Goal: Navigation & Orientation: Go to known website

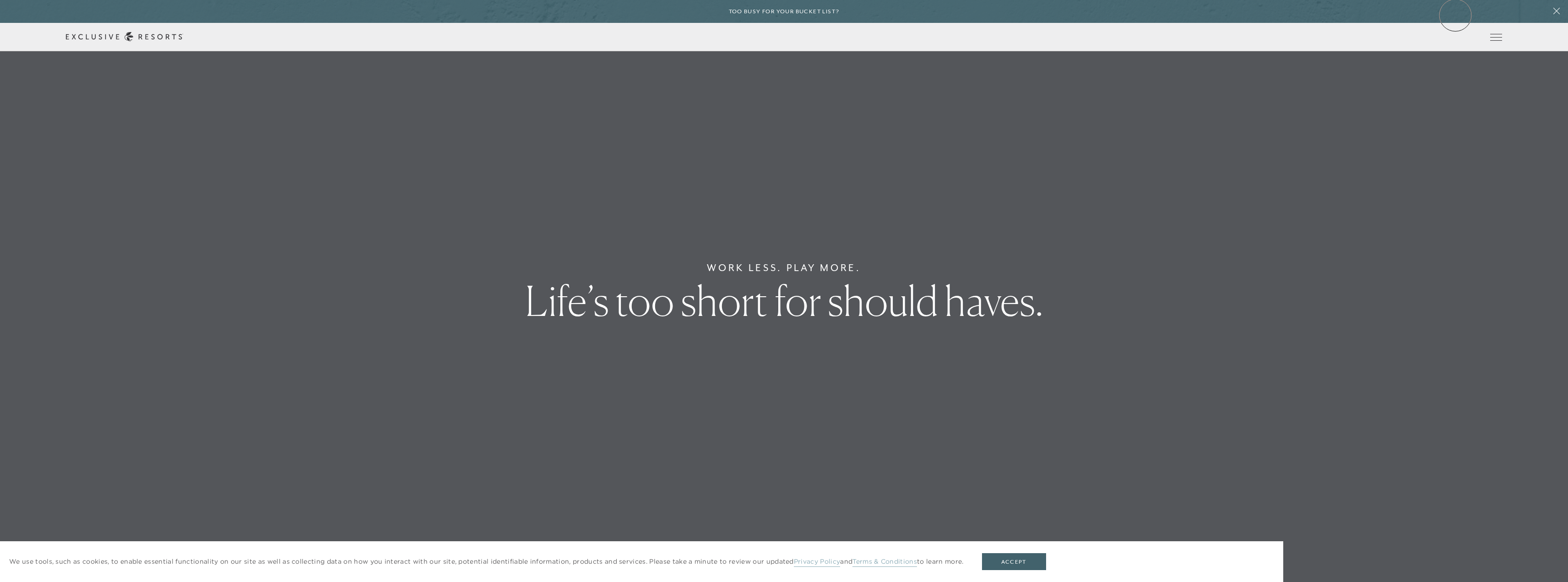
click at [1455, 15] on div "Too busy for your bucket list?" at bounding box center [784, 11] width 1568 height 23
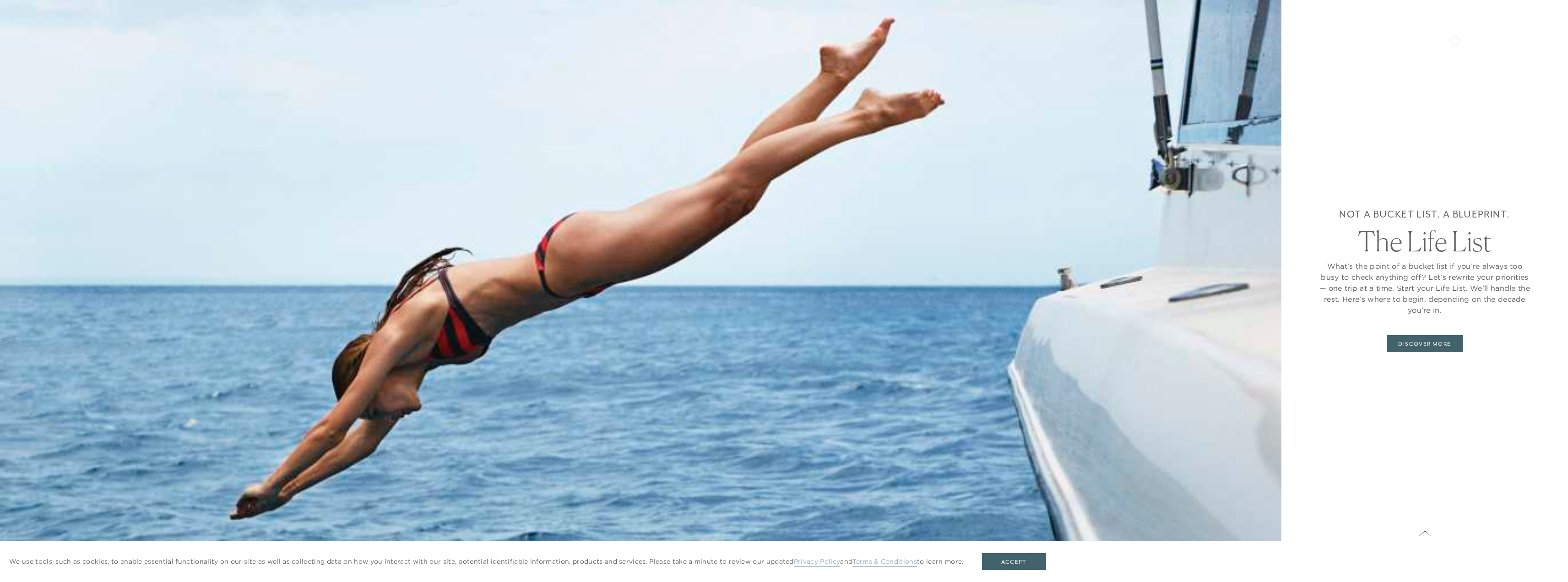
click at [1455, 39] on div "Not a bucket list. A blueprint. The Life List What’s the point of a bucket list…" at bounding box center [1425, 279] width 213 height 486
click at [1003, 566] on button "Accept" at bounding box center [1014, 562] width 64 height 17
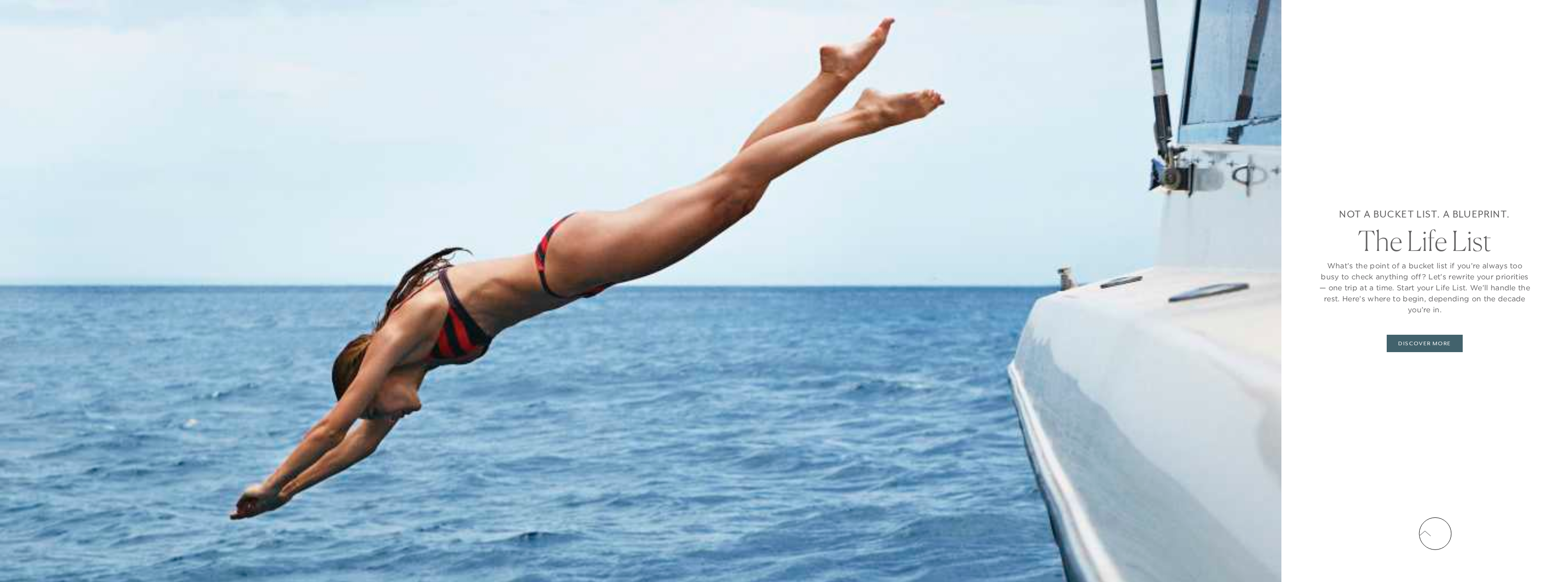
click at [1431, 533] on icon at bounding box center [1425, 533] width 12 height 7
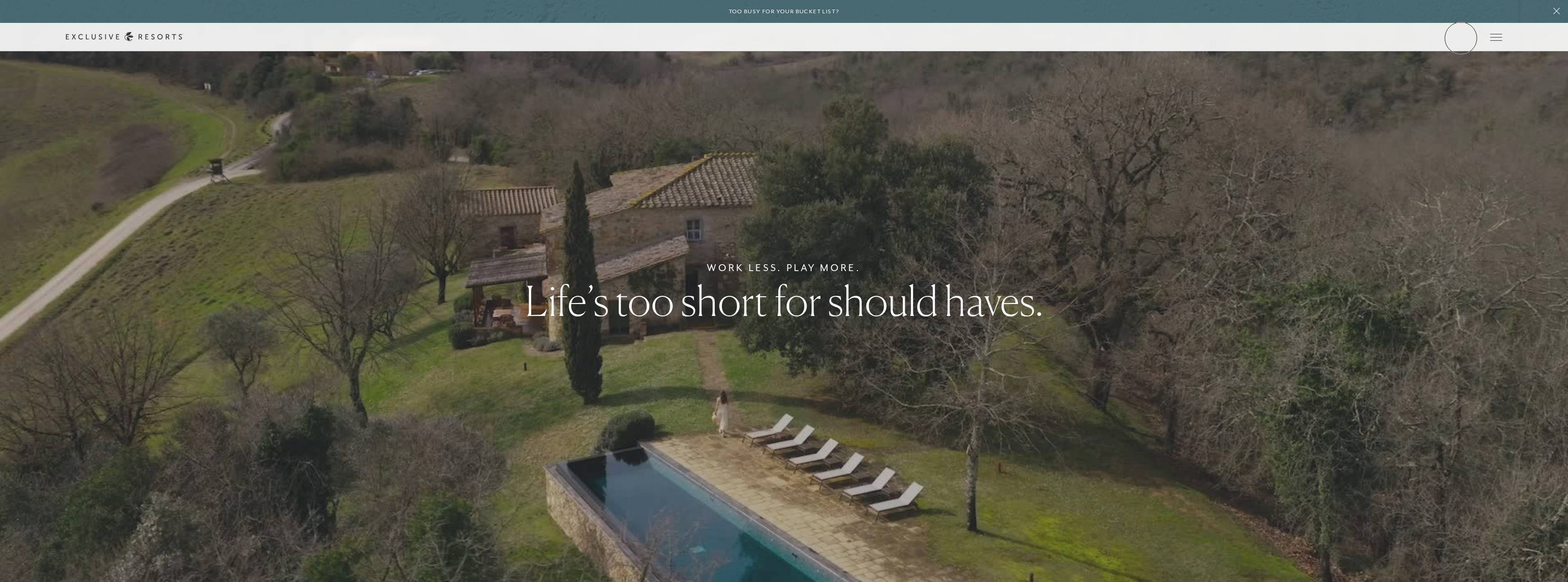
click at [0, 0] on link "Member Login" at bounding box center [0, 0] width 0 height 0
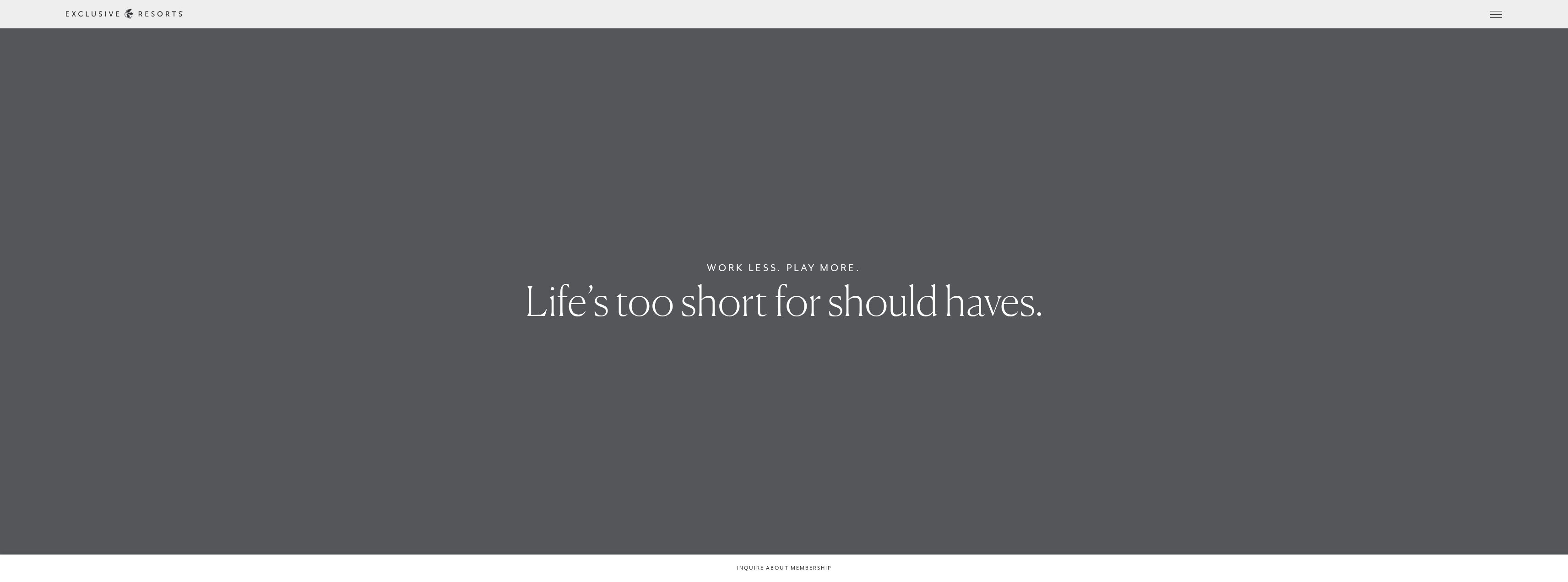
click at [0, 0] on link "Member Login" at bounding box center [0, 0] width 0 height 0
